Goal: Transaction & Acquisition: Purchase product/service

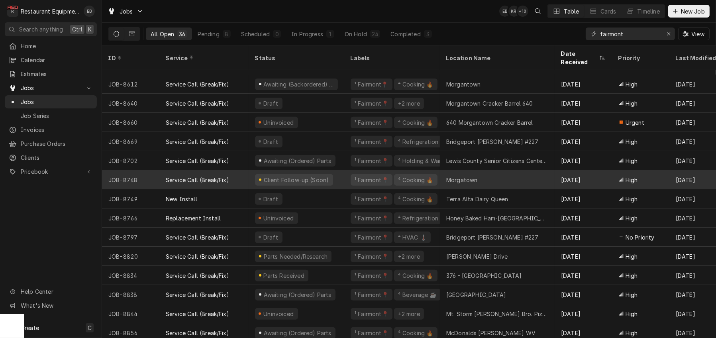
scroll to position [426, 0]
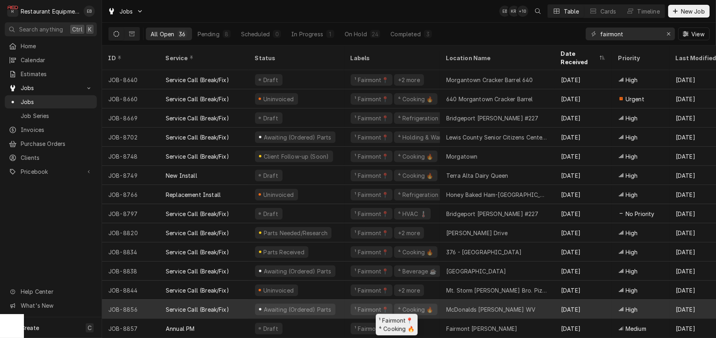
click at [352, 302] on div "¹ Fairmont📍 ⁴ Cooking 🔥" at bounding box center [392, 309] width 96 height 19
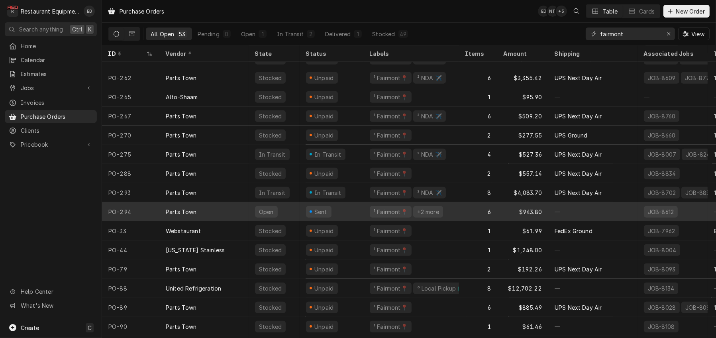
scroll to position [719, 0]
click at [363, 216] on div "Sent" at bounding box center [332, 213] width 64 height 19
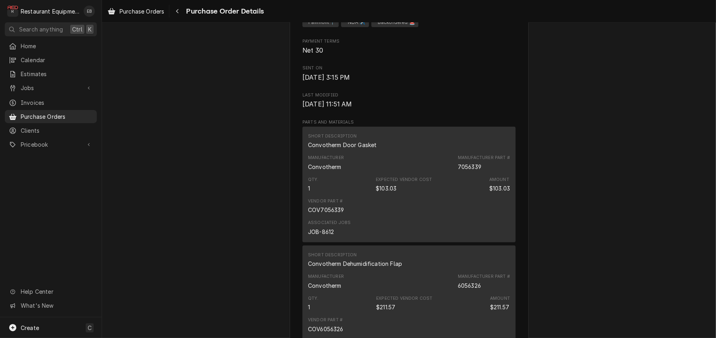
scroll to position [372, 0]
click at [179, 13] on icon "Navigate back" at bounding box center [177, 11] width 2 height 4
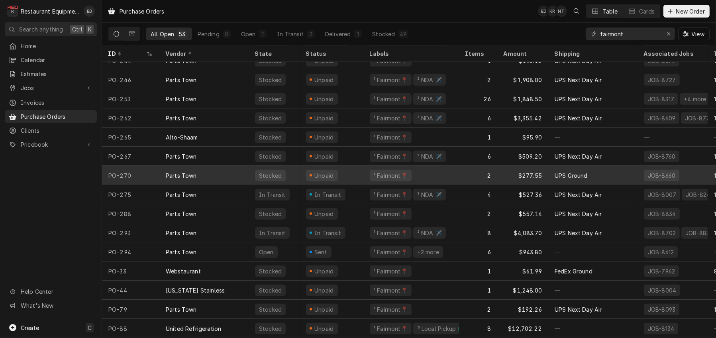
scroll to position [688, 0]
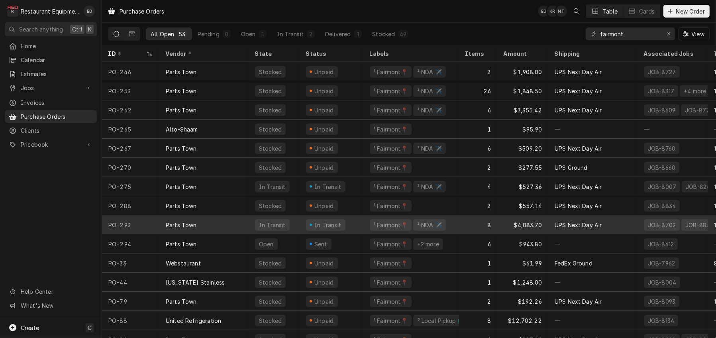
click at [363, 226] on div "In Transit" at bounding box center [332, 224] width 64 height 19
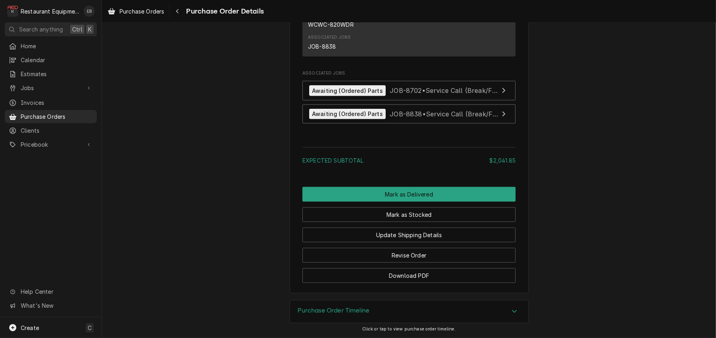
scroll to position [983, 0]
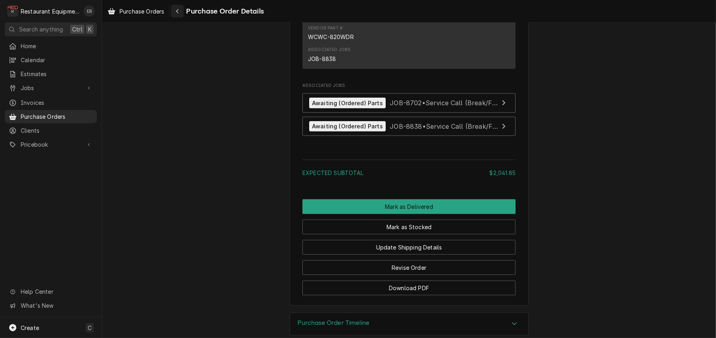
click at [179, 12] on icon "Navigate back" at bounding box center [178, 11] width 4 height 6
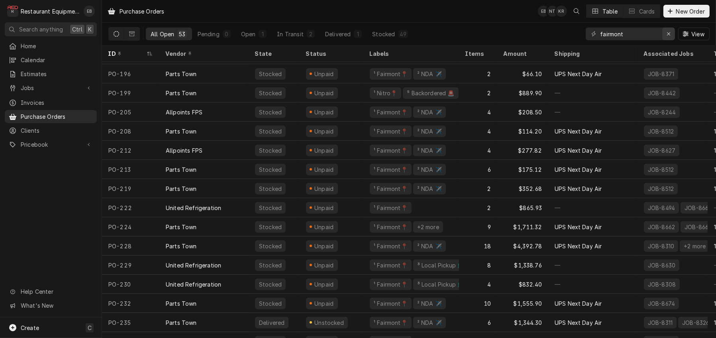
scroll to position [387, 0]
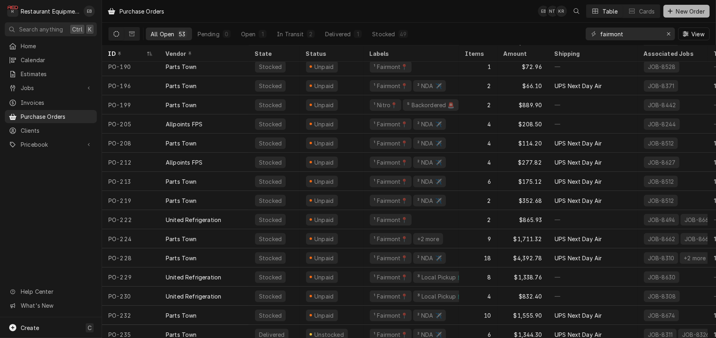
click at [672, 17] on button "New Order" at bounding box center [687, 11] width 46 height 13
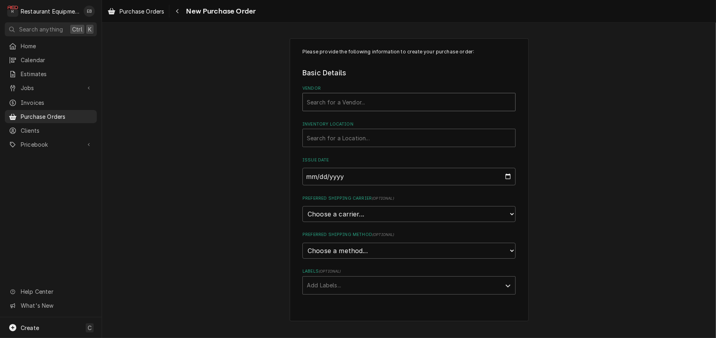
click at [334, 109] on div "Vendor" at bounding box center [409, 102] width 204 height 14
type input "parts town"
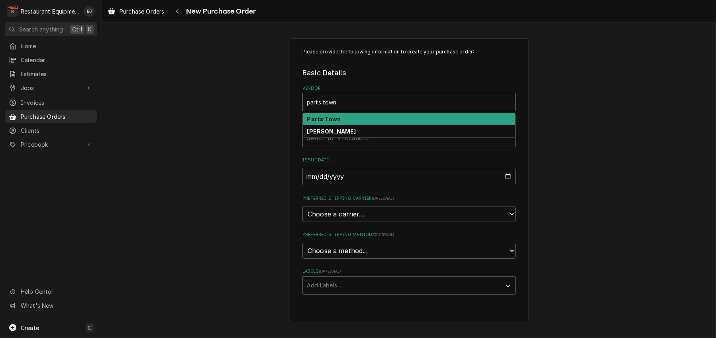
click at [345, 126] on div "Parts Town" at bounding box center [409, 119] width 212 height 12
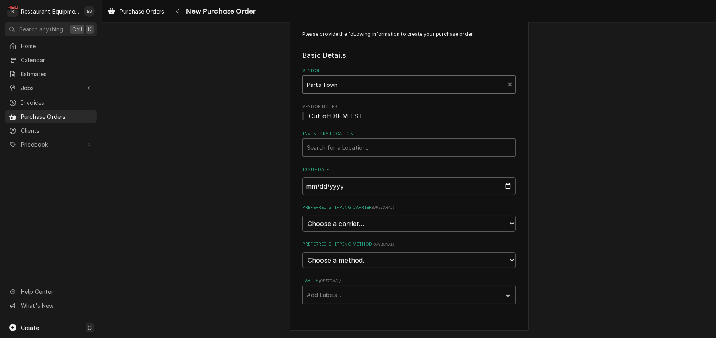
scroll to position [55, 0]
click at [330, 140] on div "Inventory Location" at bounding box center [409, 147] width 204 height 14
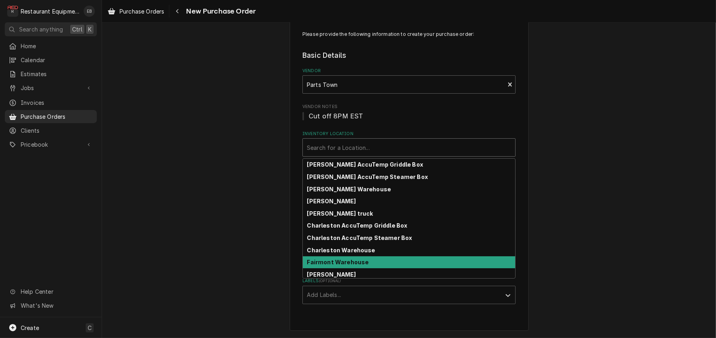
click at [354, 259] on strong "Fairmont Warehouse" at bounding box center [338, 262] width 62 height 7
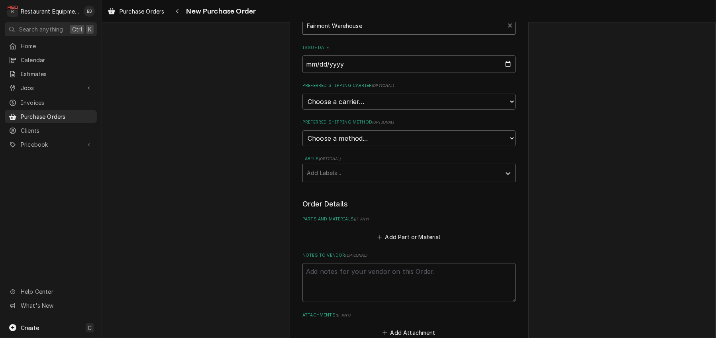
scroll to position [188, 0]
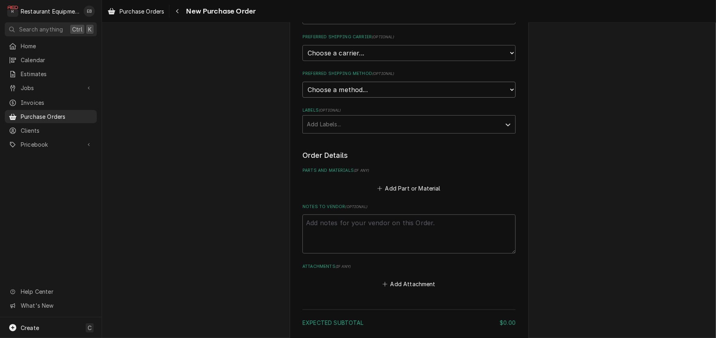
click at [374, 98] on select "Choose a method... Ground Next Day Early AM Next Day Air 2 Day Air Other" at bounding box center [408, 90] width 213 height 16
select select "3"
click at [302, 98] on select "Choose a method... Ground Next Day Early AM Next Day Air 2 Day Air Other" at bounding box center [408, 90] width 213 height 16
type textarea "x"
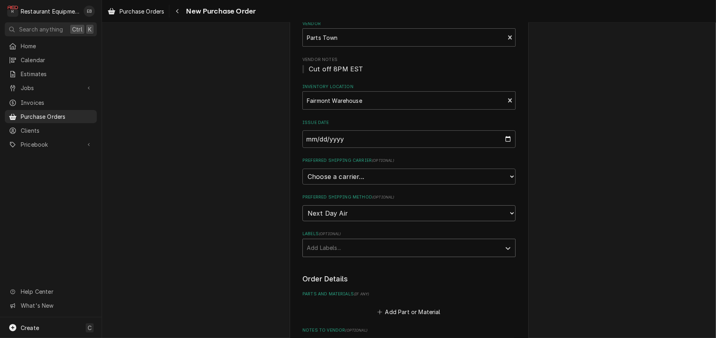
scroll to position [108, 0]
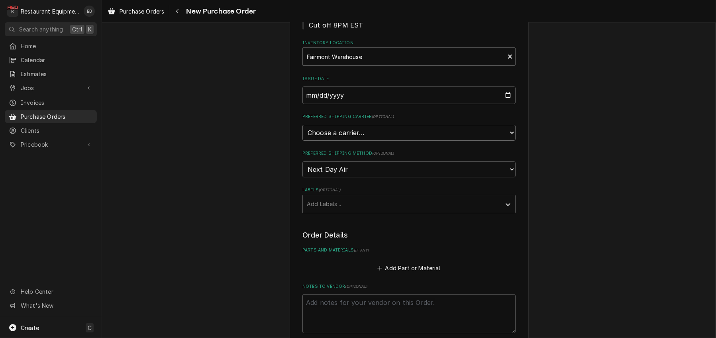
click at [343, 141] on select "Choose a carrier... U.S. Postal Service Stamps.com FedEx UPS DHL Express DHL EC…" at bounding box center [408, 133] width 213 height 16
select select "4"
click at [302, 141] on select "Choose a carrier... U.S. Postal Service Stamps.com FedEx UPS DHL Express DHL EC…" at bounding box center [408, 133] width 213 height 16
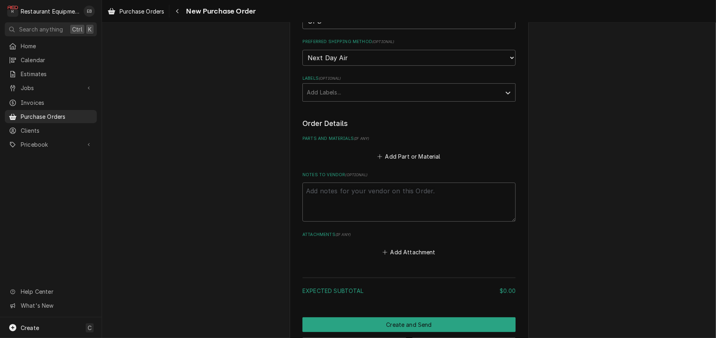
scroll to position [241, 0]
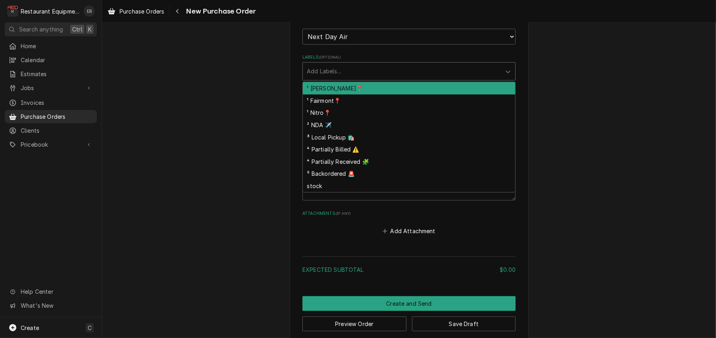
click at [353, 79] on div "Labels" at bounding box center [402, 71] width 190 height 14
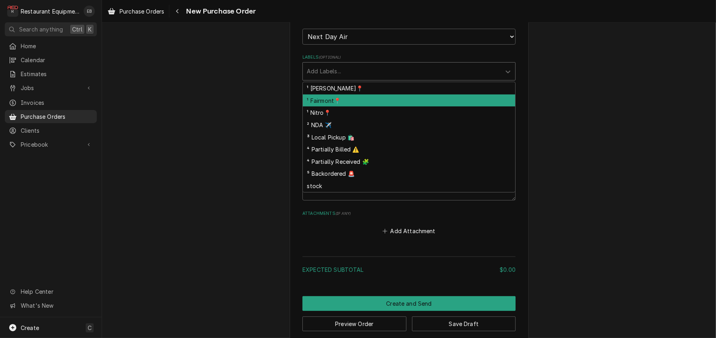
click at [349, 107] on div "¹ Fairmont📍" at bounding box center [409, 100] width 212 height 12
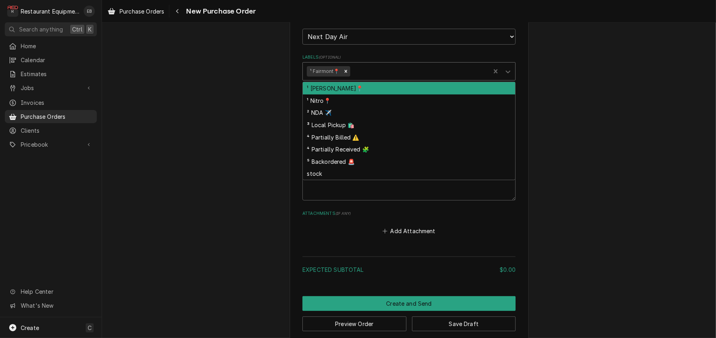
click at [397, 79] on div "Labels" at bounding box center [419, 71] width 135 height 14
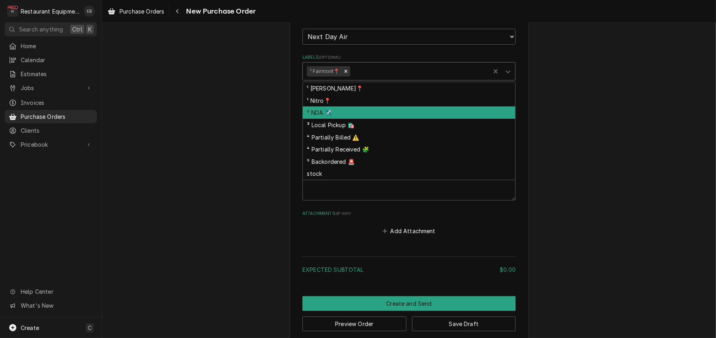
click at [331, 119] on div "² NDA ✈️" at bounding box center [409, 112] width 212 height 12
type textarea "x"
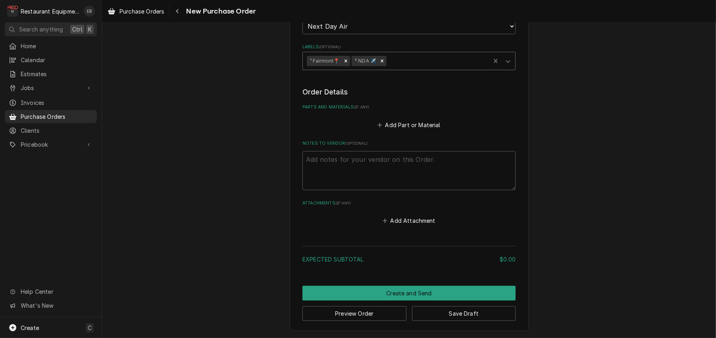
scroll to position [256, 0]
click at [388, 130] on button "Add Part or Material" at bounding box center [409, 124] width 66 height 11
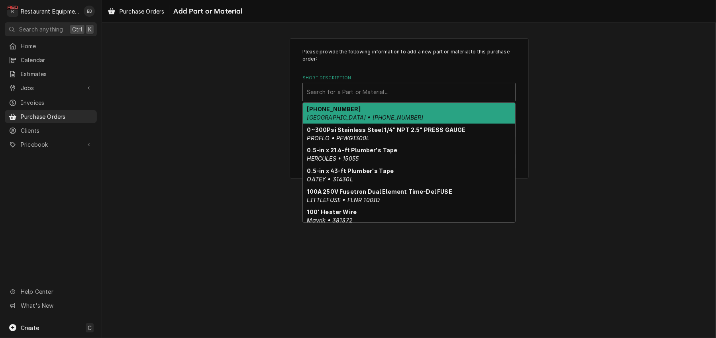
click at [370, 99] on div "Short Description" at bounding box center [409, 92] width 204 height 14
click at [358, 99] on div "Short Description" at bounding box center [409, 92] width 204 height 14
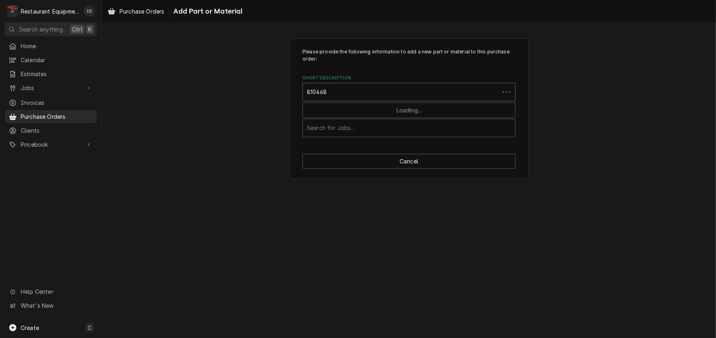
type input "8104688"
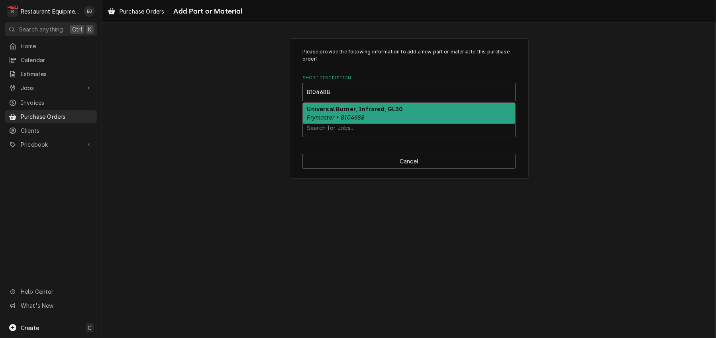
click at [366, 124] on div "Universal Burner, Infrared, GL30 Frymaster • 8104688" at bounding box center [409, 113] width 212 height 21
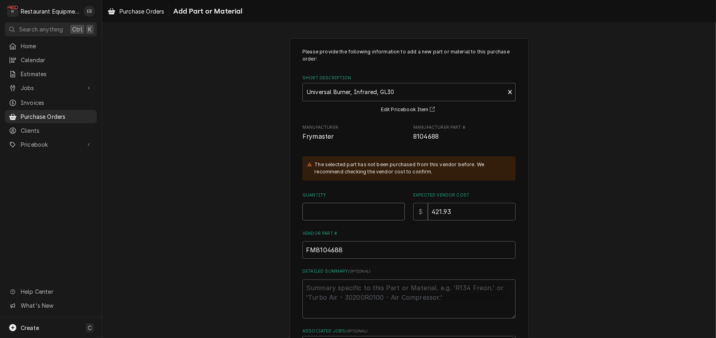
click at [366, 220] on input "Quantity" at bounding box center [353, 212] width 102 height 18
type textarea "x"
type input "1"
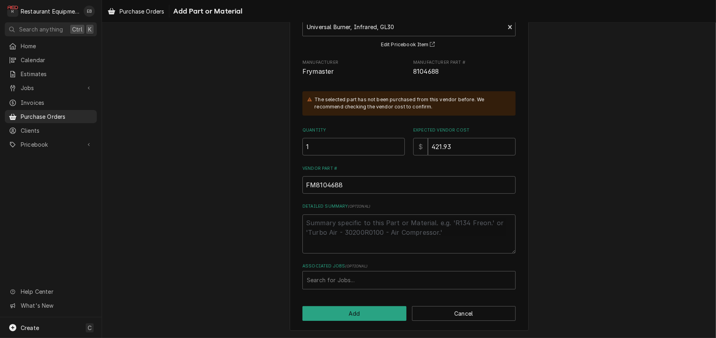
scroll to position [107, 0]
click at [367, 278] on div "Associated Jobs" at bounding box center [409, 280] width 204 height 14
click at [339, 274] on div "Associated Jobs" at bounding box center [409, 280] width 204 height 14
type input "8856"
click at [338, 273] on div "Associated Jobs" at bounding box center [409, 280] width 204 height 14
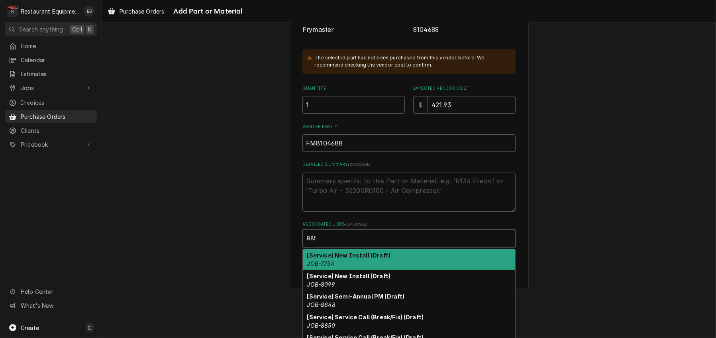
type input "8856"
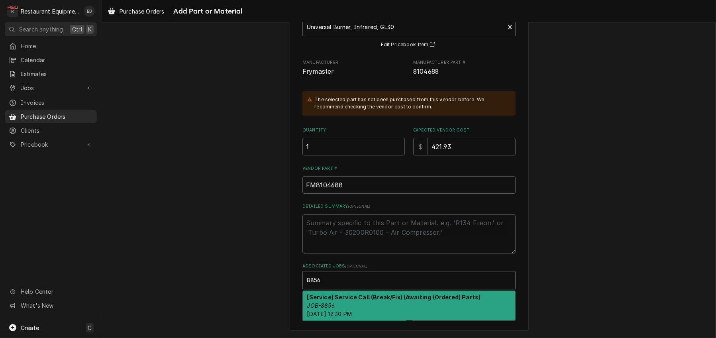
click at [385, 298] on strong "[Service] Service Call (Break/Fix) (Awaiting (Ordered) Parts)" at bounding box center [394, 297] width 174 height 7
type textarea "x"
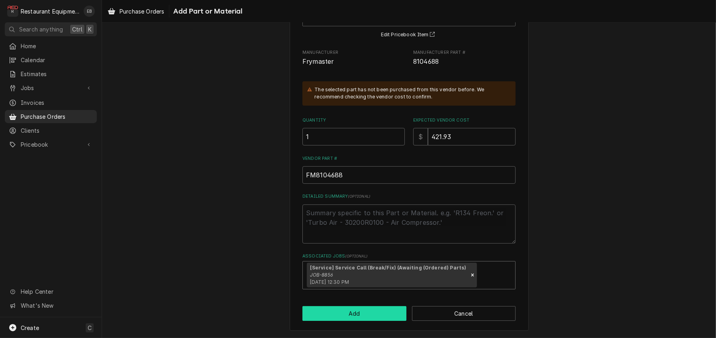
click at [375, 321] on button "Add" at bounding box center [354, 313] width 104 height 15
type textarea "x"
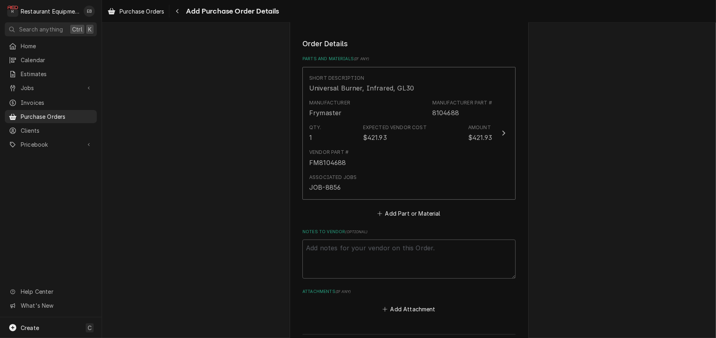
scroll to position [362, 0]
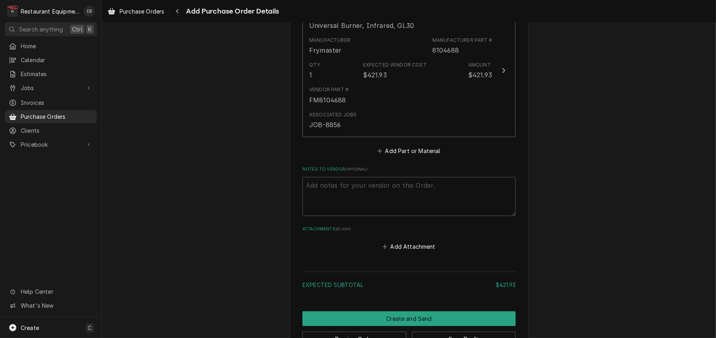
click at [397, 214] on fieldset "Order Details Parts and Materials ( if any ) Short Description Universal Burner…" at bounding box center [408, 114] width 213 height 276
click at [397, 156] on button "Add Part or Material" at bounding box center [409, 150] width 66 height 11
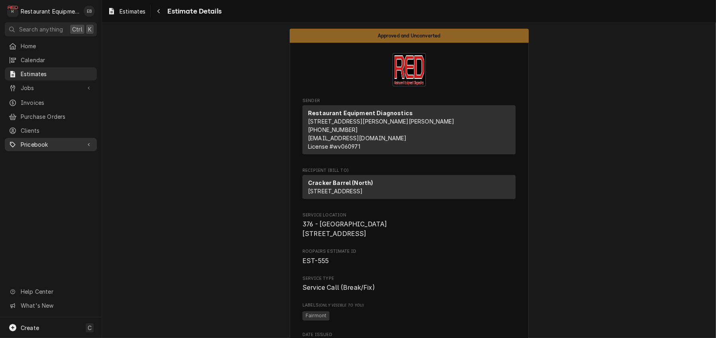
click at [63, 146] on span "Pricebook" at bounding box center [51, 144] width 60 height 8
click at [56, 175] on span "Parts & Materials" at bounding box center [57, 172] width 72 height 8
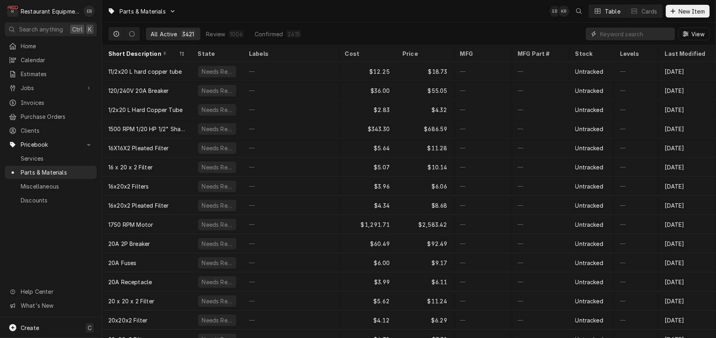
click at [601, 36] on input "Dynamic Content Wrapper" at bounding box center [635, 33] width 71 height 13
paste input "8104688"
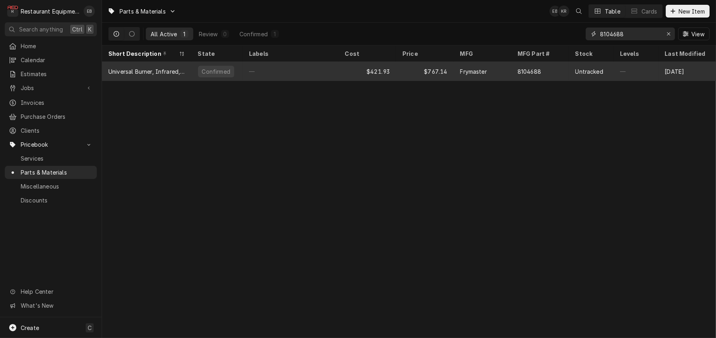
type input "8104688"
click at [283, 71] on div "—" at bounding box center [291, 71] width 96 height 19
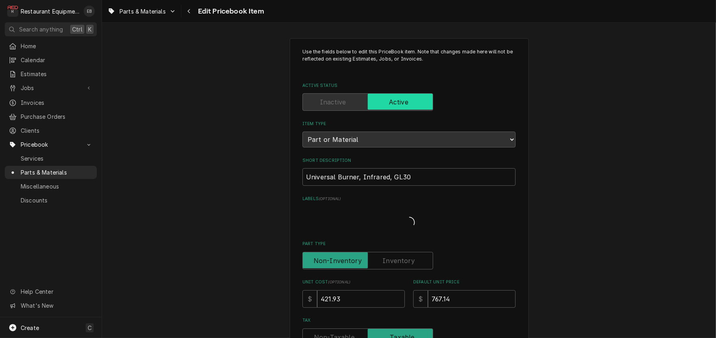
type textarea "x"
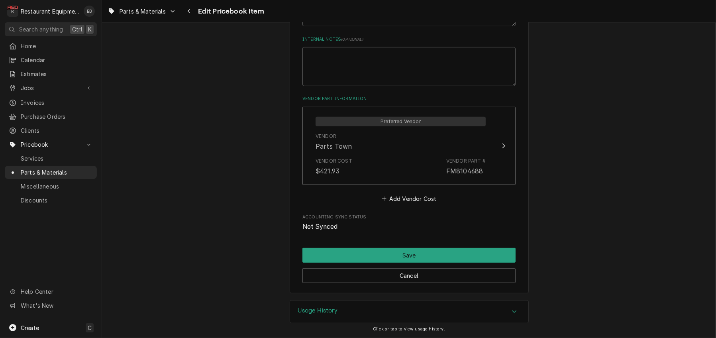
scroll to position [528, 0]
click at [424, 268] on button "Cancel" at bounding box center [408, 275] width 213 height 15
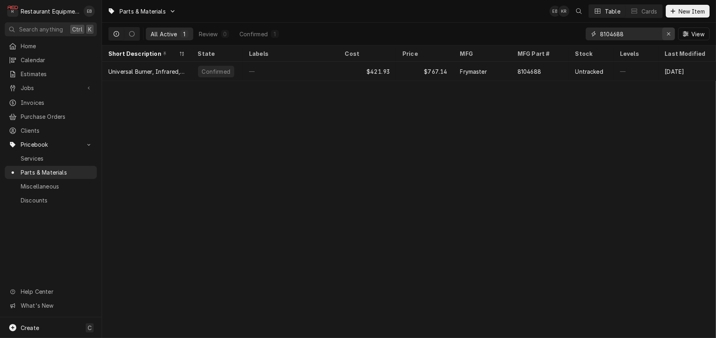
click at [665, 35] on div "Erase input" at bounding box center [669, 34] width 8 height 8
click at [633, 39] on input "Dynamic Content Wrapper" at bounding box center [637, 33] width 75 height 13
drag, startPoint x: 594, startPoint y: 41, endPoint x: 574, endPoint y: 45, distance: 20.6
click at [574, 45] on div "All Active 1 Review 0 Confirmed 1 8262592 View" at bounding box center [408, 34] width 601 height 22
type input "8262592"
